Goal: Task Accomplishment & Management: Manage account settings

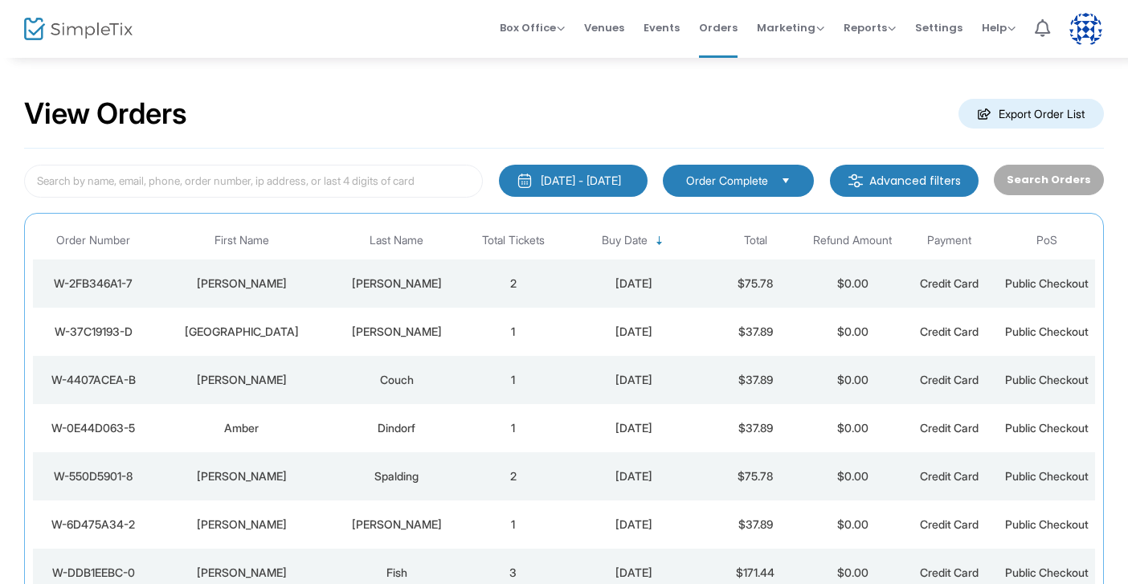
click at [418, 271] on td "Newmann" at bounding box center [397, 283] width 136 height 48
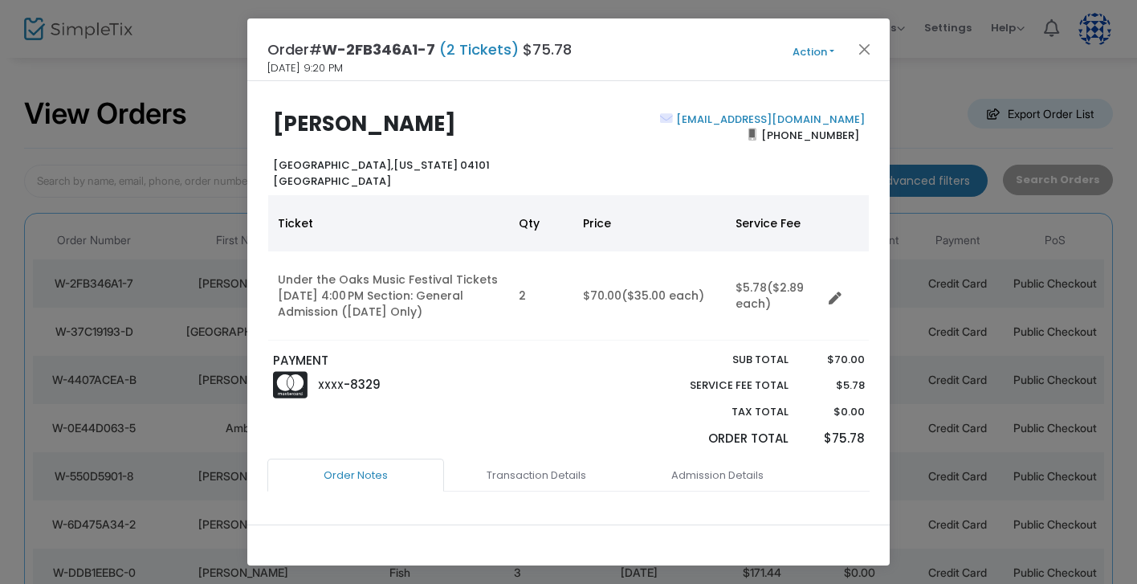
click at [880, 49] on span "Action Mark Admitted Edit Order Edit Attendee Details Add Another Ticket Print …" at bounding box center [844, 50] width 92 height 18
click at [867, 39] on button "Close" at bounding box center [865, 49] width 21 height 21
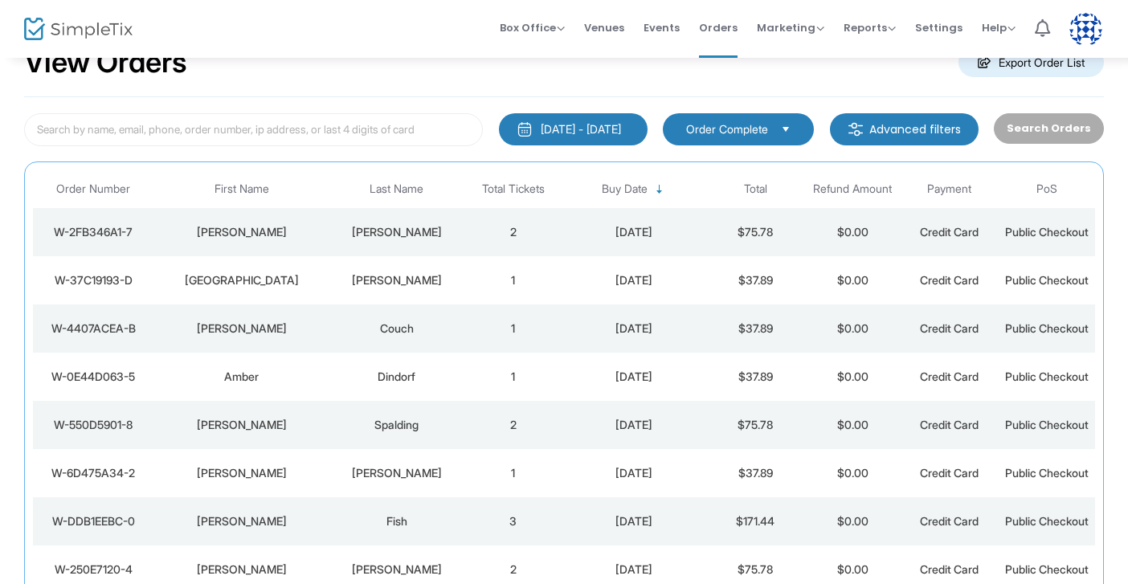
scroll to position [61, 0]
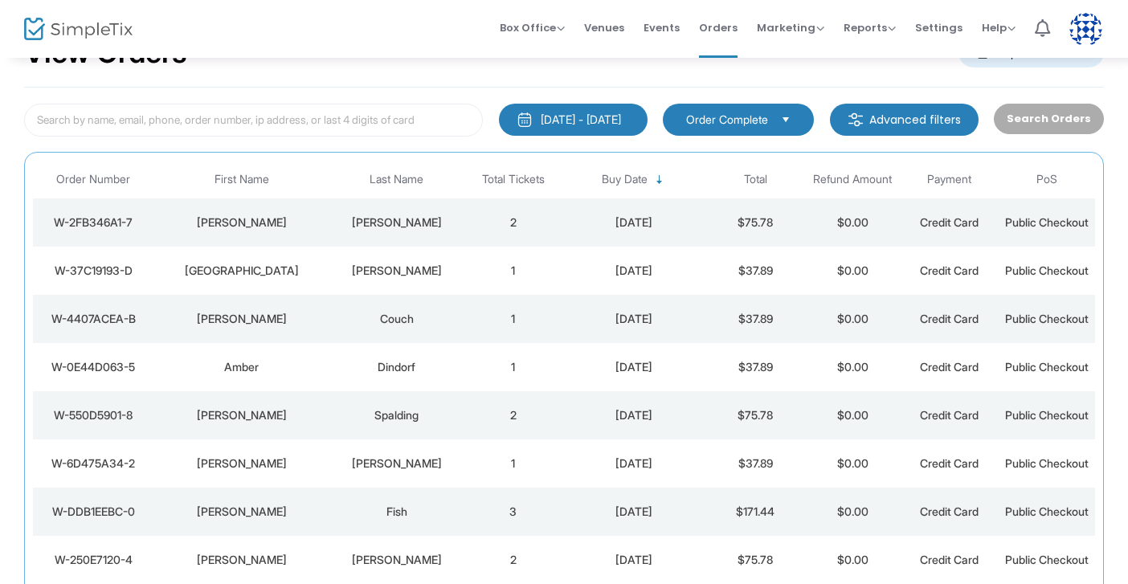
click at [305, 208] on td "Emma" at bounding box center [241, 222] width 174 height 48
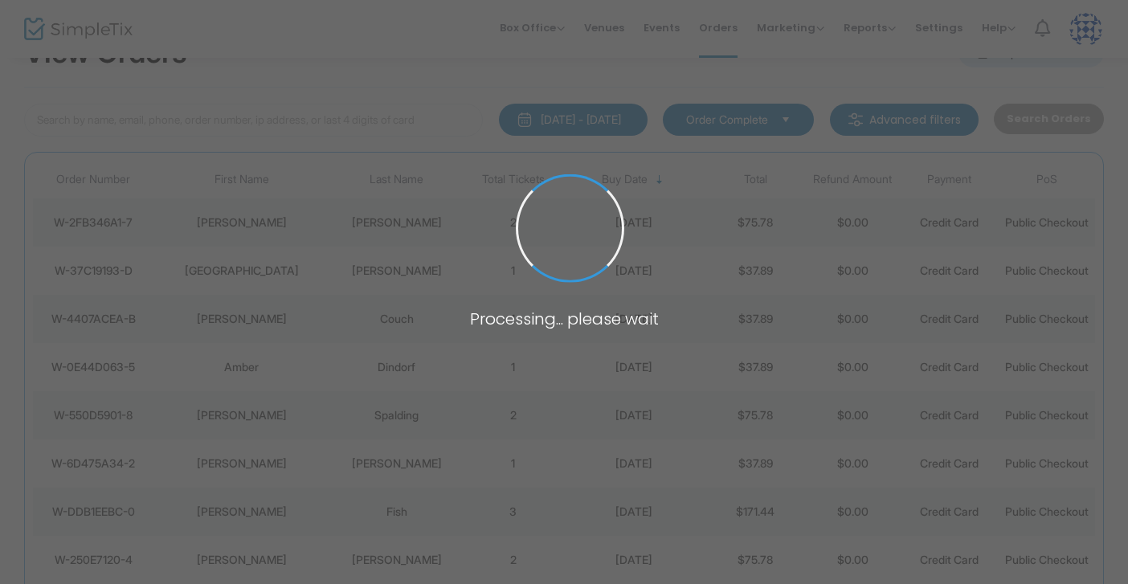
scroll to position [0, 0]
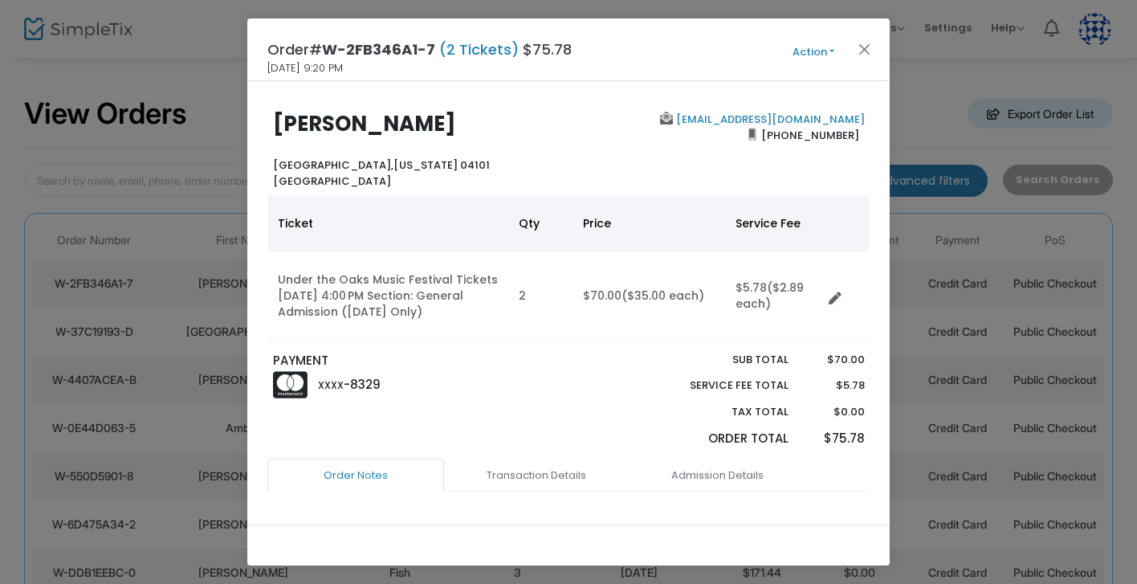
click at [339, 122] on b "Emma Newmann" at bounding box center [364, 123] width 183 height 29
copy b "Emma Newmann"
click at [868, 50] on button "Close" at bounding box center [865, 49] width 21 height 21
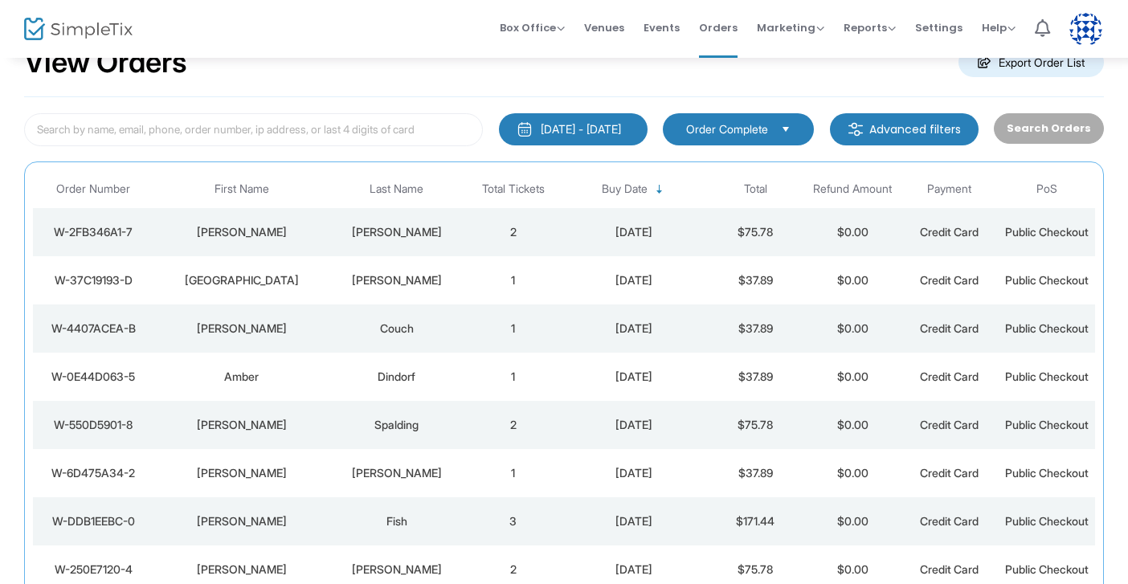
scroll to position [61, 0]
